Goal: Task Accomplishment & Management: Use online tool/utility

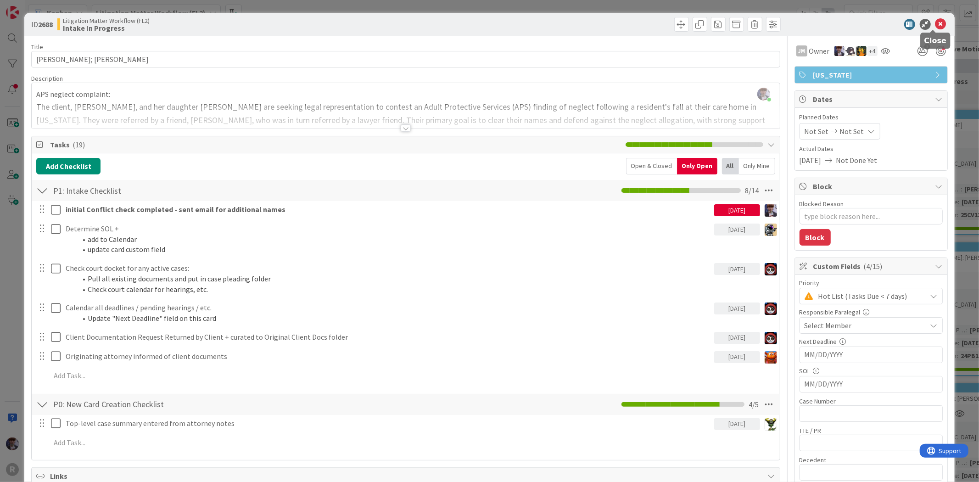
click at [935, 25] on icon at bounding box center [940, 24] width 11 height 11
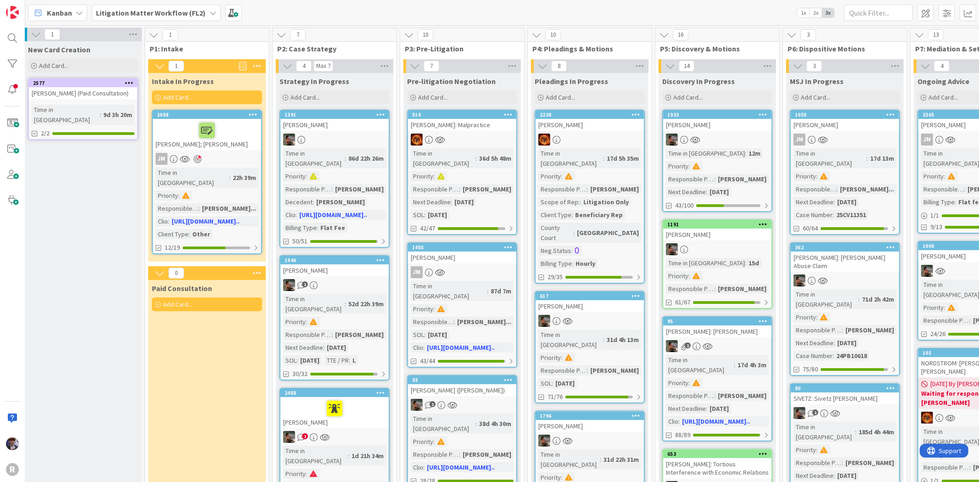
scroll to position [0, 139]
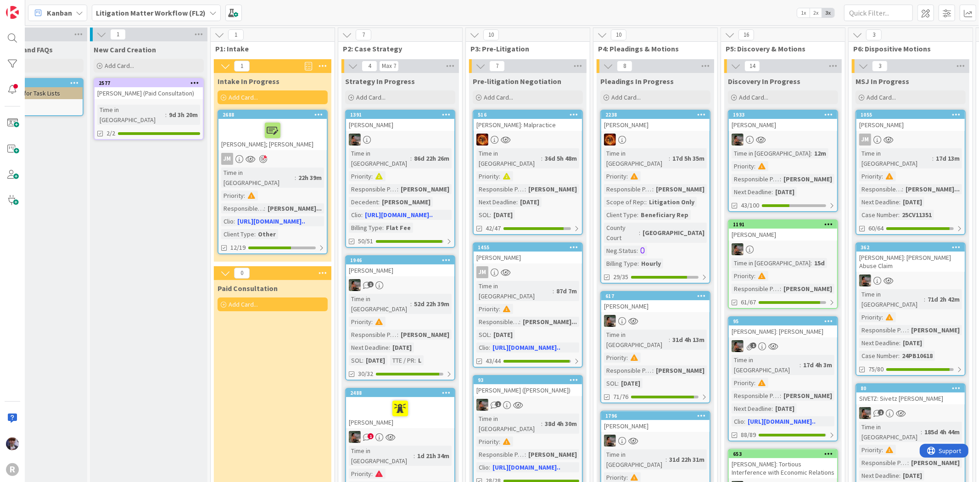
scroll to position [0, 111]
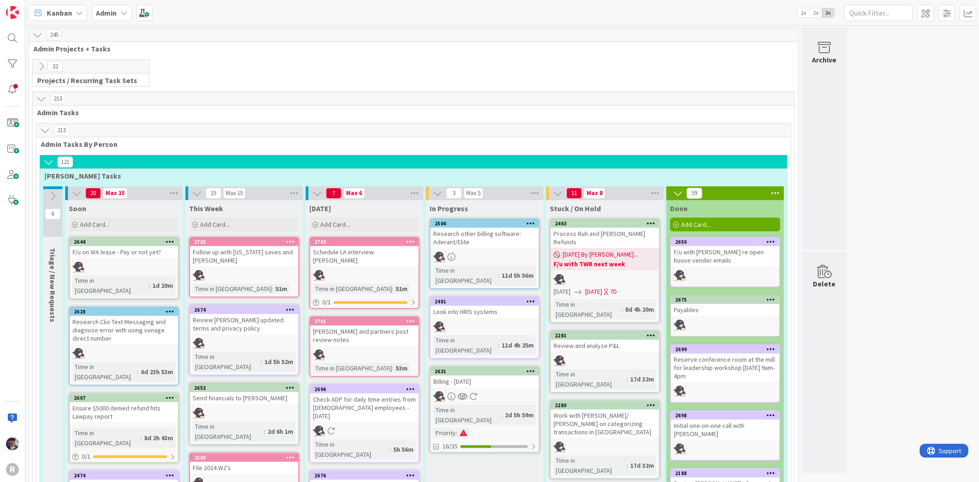
scroll to position [1476, 0]
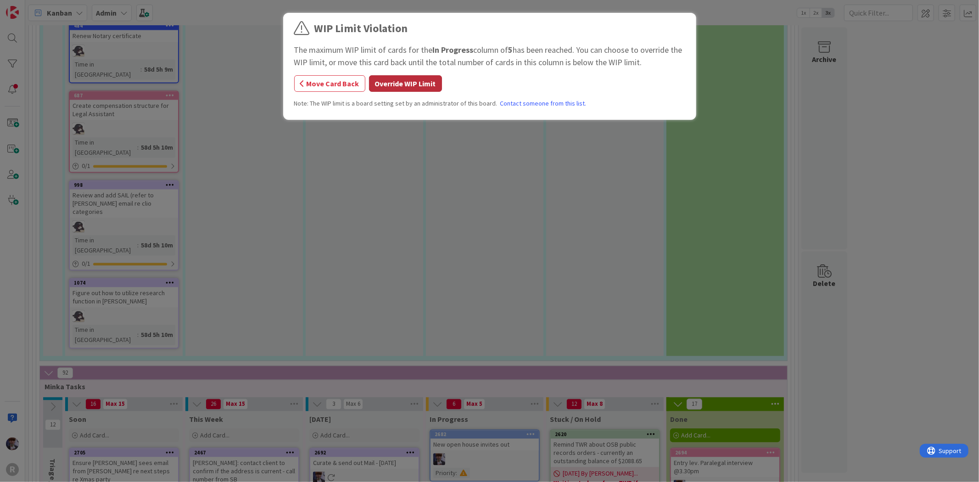
click at [400, 83] on button "Override WIP Limit" at bounding box center [405, 83] width 73 height 17
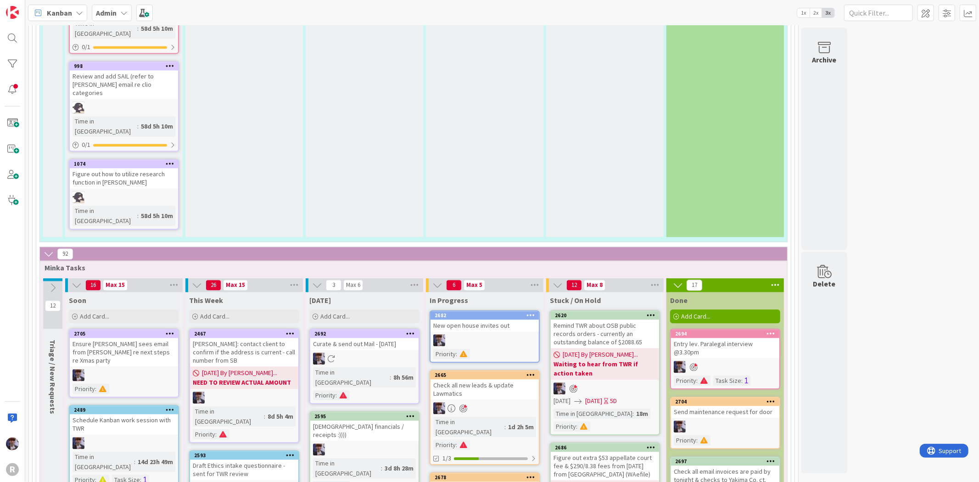
scroll to position [1534, 0]
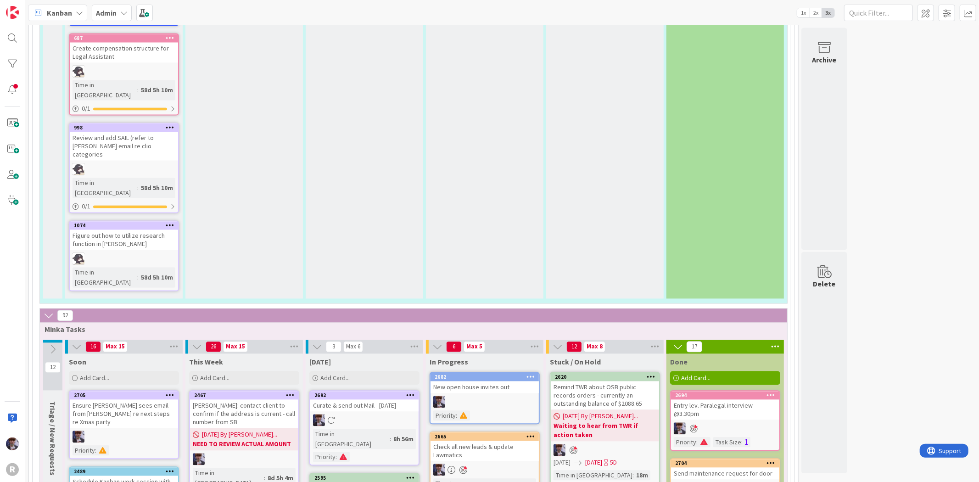
click at [95, 15] on div "Admin" at bounding box center [112, 13] width 40 height 17
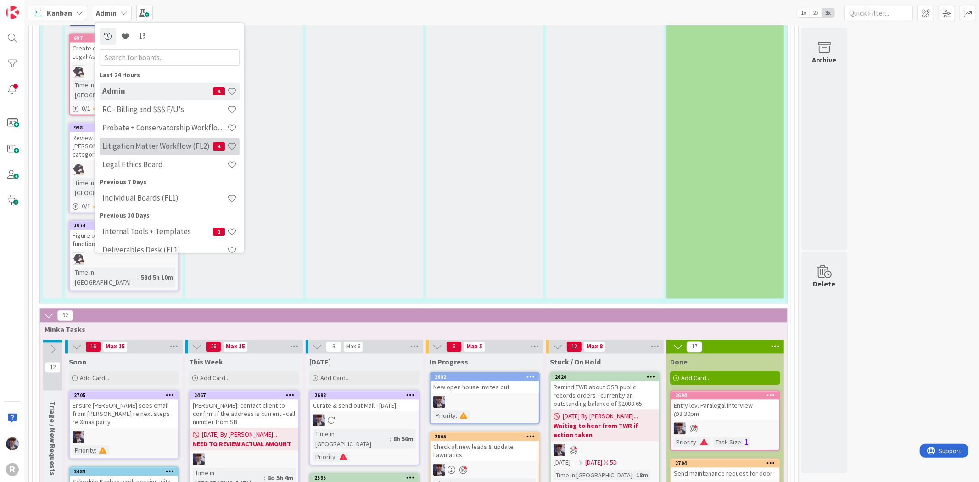
click at [134, 147] on h4 "Litigation Matter Workflow (FL2)" at bounding box center [157, 145] width 111 height 9
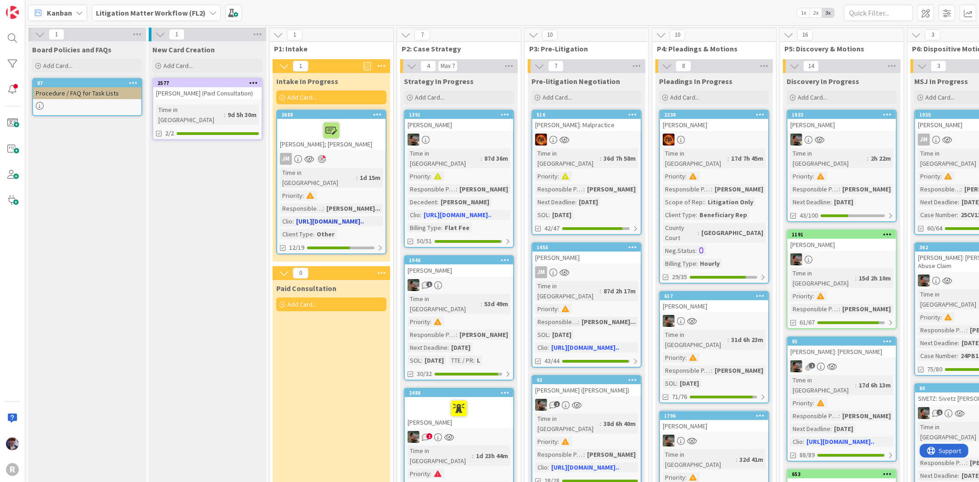
click at [296, 129] on div at bounding box center [331, 130] width 103 height 19
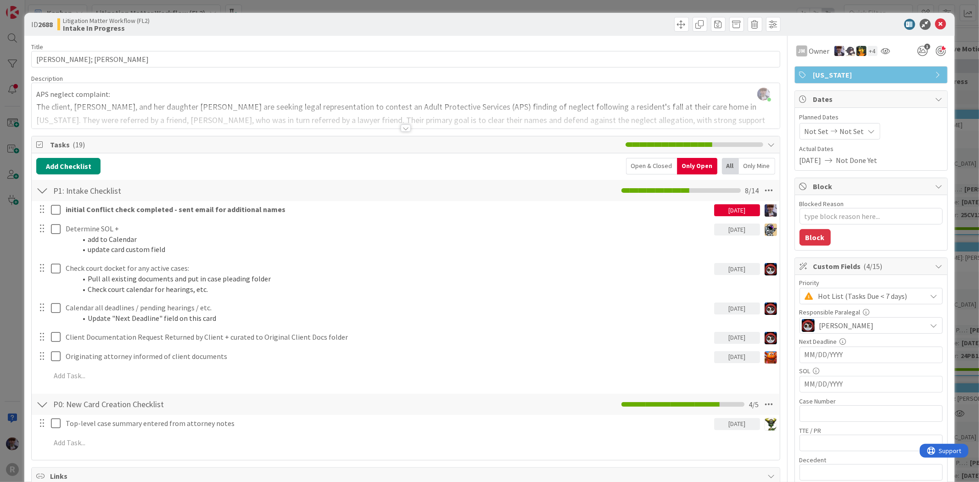
click at [654, 168] on div "Open & Closed" at bounding box center [651, 166] width 51 height 17
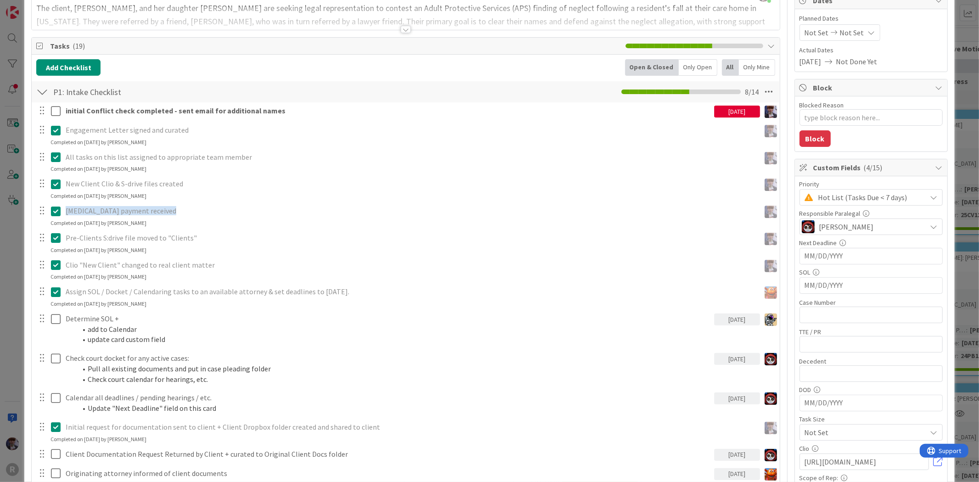
scroll to position [102, 0]
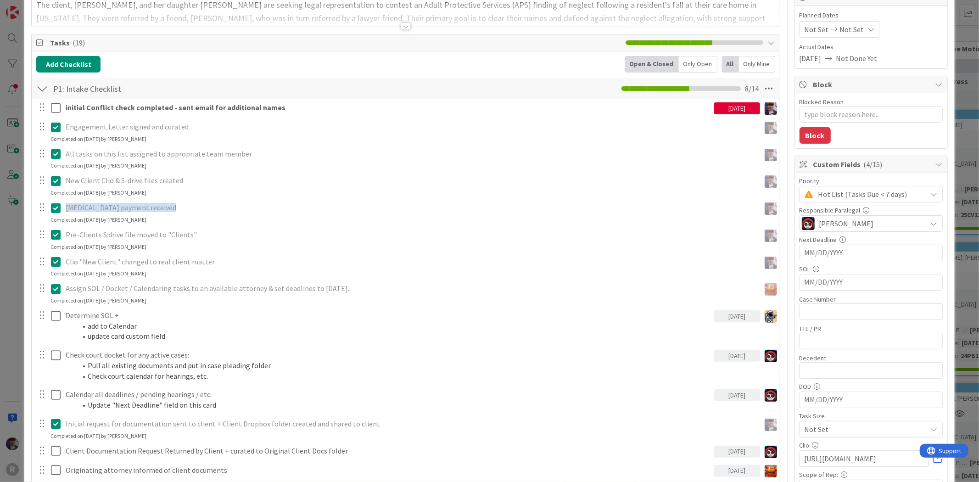
drag, startPoint x: 143, startPoint y: 269, endPoint x: 130, endPoint y: 261, distance: 15.3
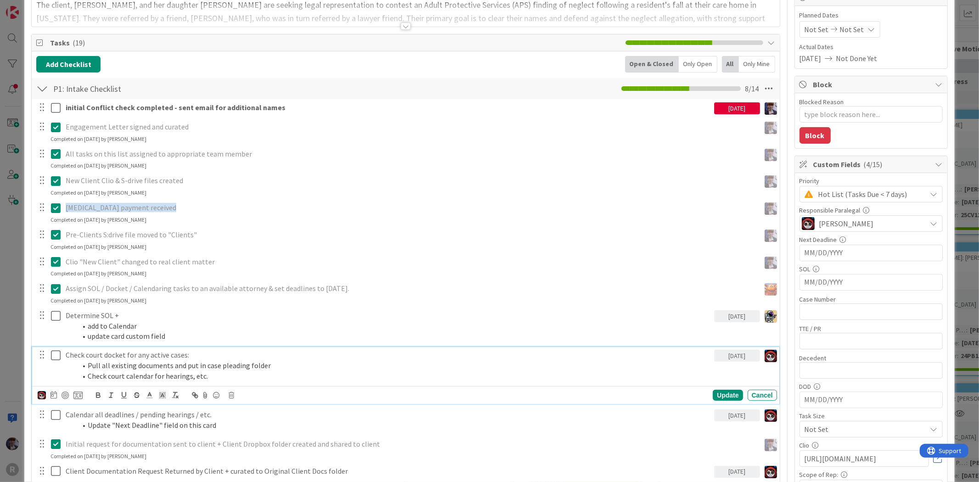
drag, startPoint x: 130, startPoint y: 261, endPoint x: 135, endPoint y: 359, distance: 98.3
click at [134, 364] on li "Pull all existing documents and put in case pleading folder" at bounding box center [394, 365] width 634 height 11
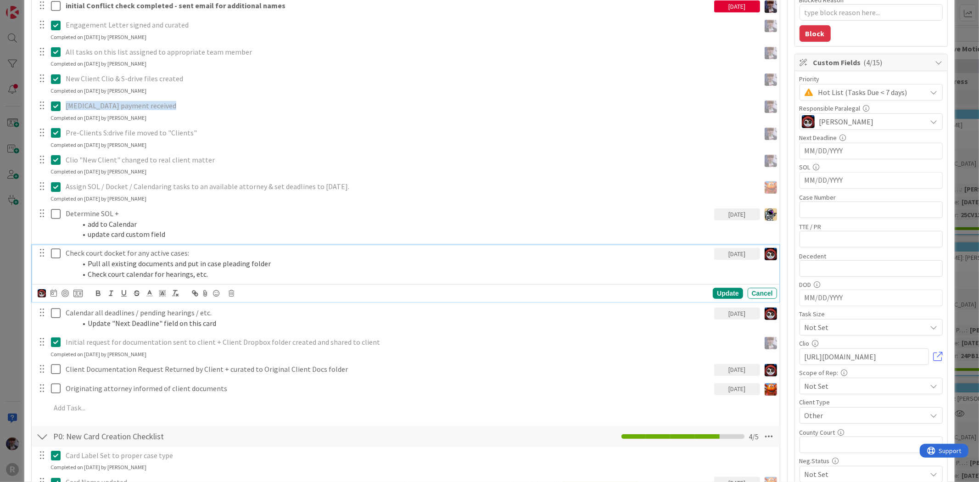
scroll to position [0, 0]
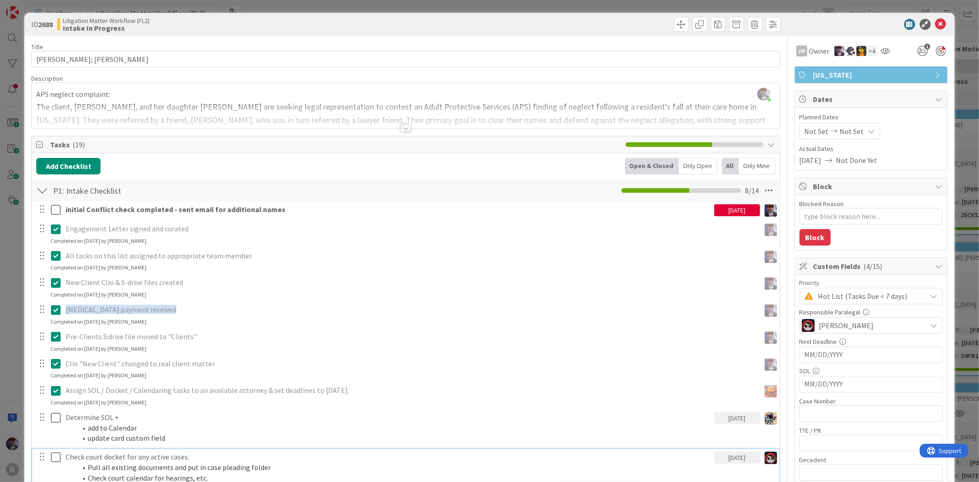
click at [12, 306] on div "ID 2688 Litigation Matter Workflow (FL2) Intake In Progress Title 14 / 128 AGUI…" at bounding box center [489, 241] width 979 height 482
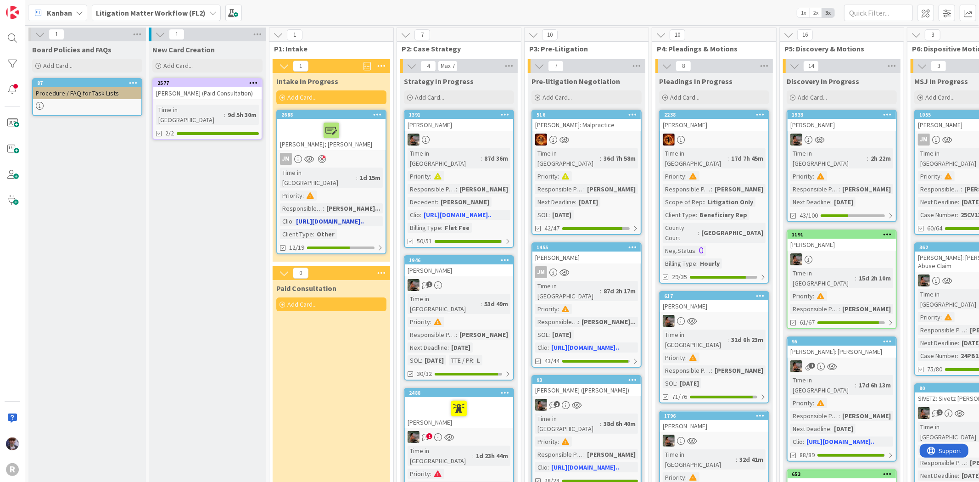
click at [300, 137] on div at bounding box center [331, 130] width 103 height 19
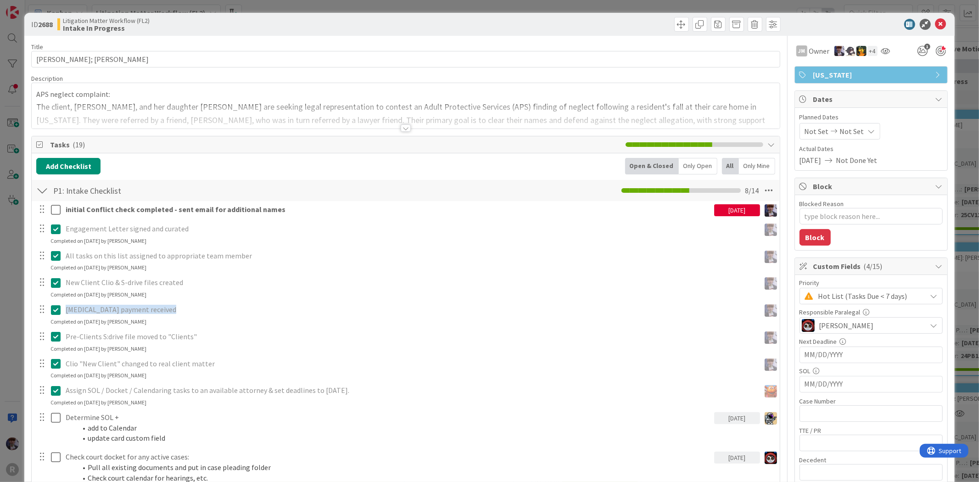
type textarea "x"
click at [828, 8] on div "ID 2688 Litigation Matter Workflow (FL2) Intake In Progress Title 14 / 128 AGUI…" at bounding box center [489, 241] width 979 height 482
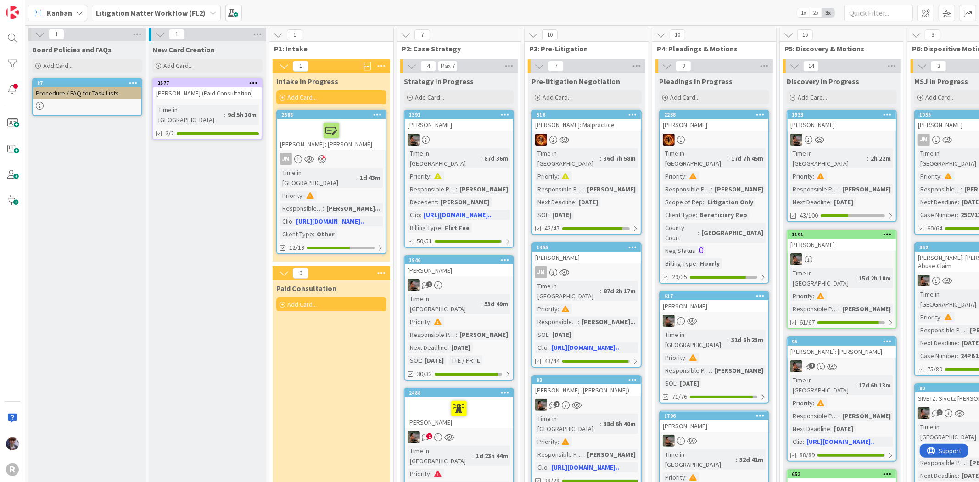
click at [147, 17] on span "Litigation Matter Workflow (FL2)" at bounding box center [151, 12] width 110 height 11
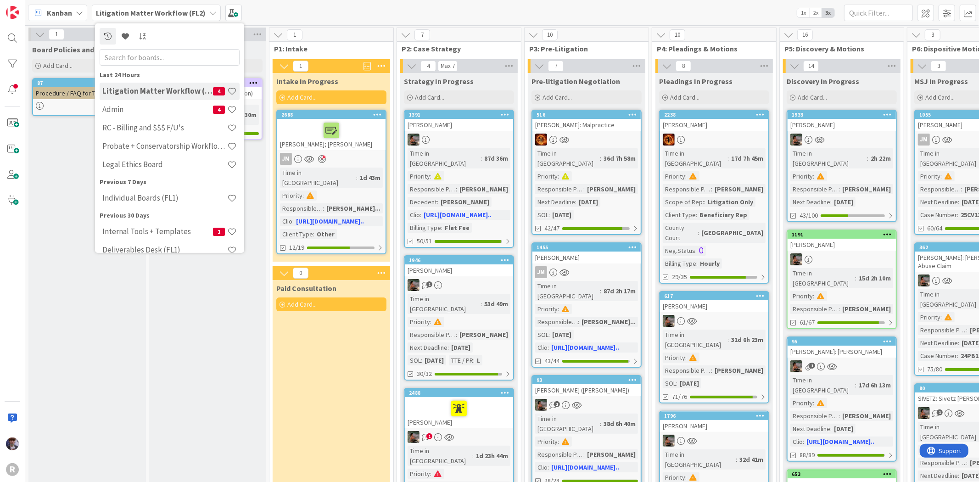
click at [152, 112] on h4 "Admin" at bounding box center [157, 109] width 111 height 9
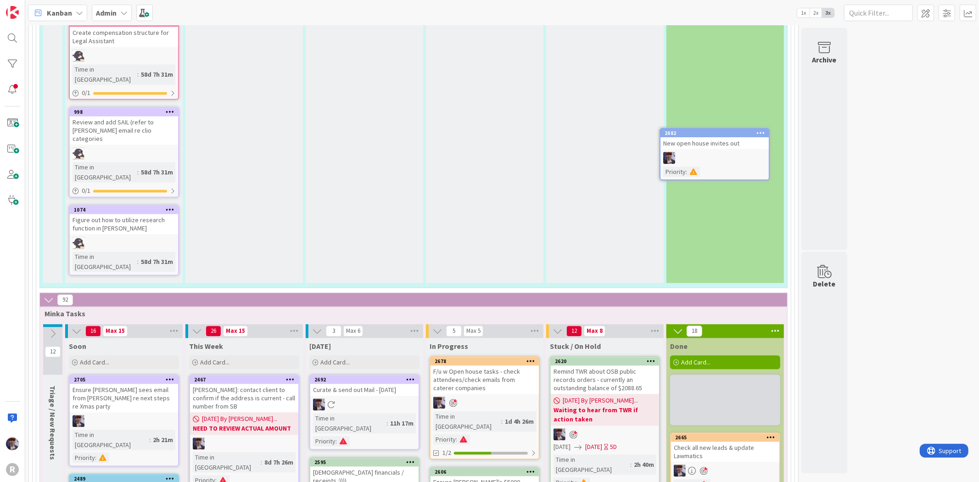
scroll to position [1540, 0]
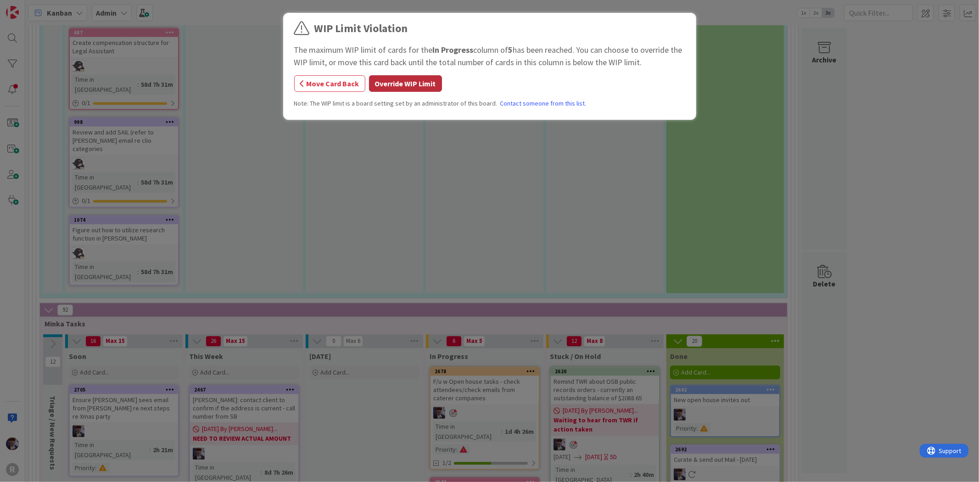
click at [407, 83] on button "Override WIP Limit" at bounding box center [405, 83] width 73 height 17
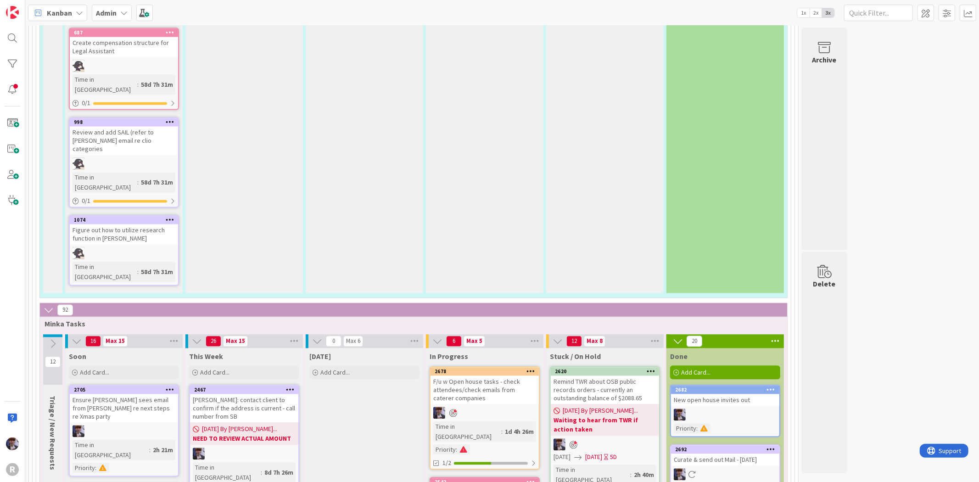
drag, startPoint x: 375, startPoint y: 297, endPoint x: 372, endPoint y: 289, distance: 8.7
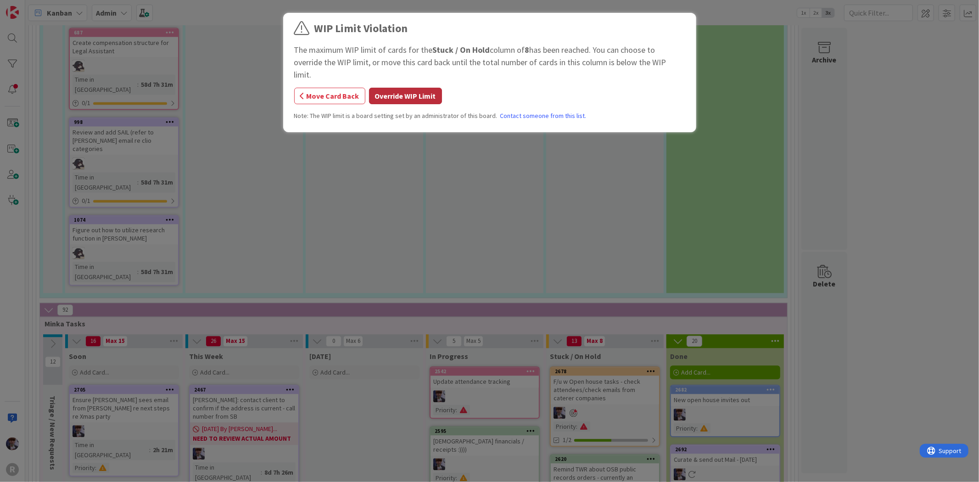
click at [395, 88] on button "Override WIP Limit" at bounding box center [405, 96] width 73 height 17
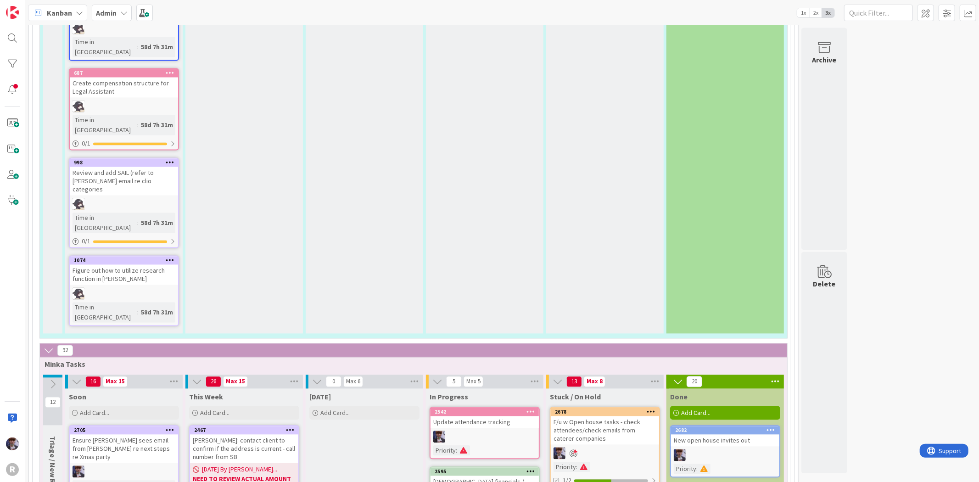
scroll to position [1489, 0]
